Goal: Information Seeking & Learning: Learn about a topic

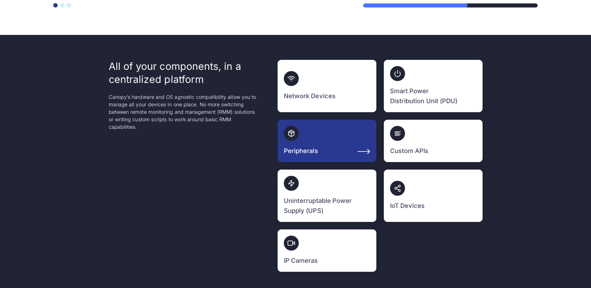
scroll to position [1615, 0]
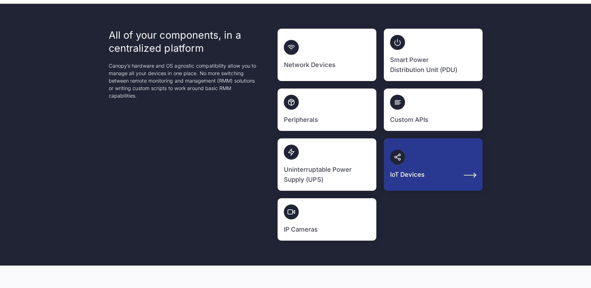
click at [403, 160] on link "IoT Devices" at bounding box center [433, 164] width 99 height 52
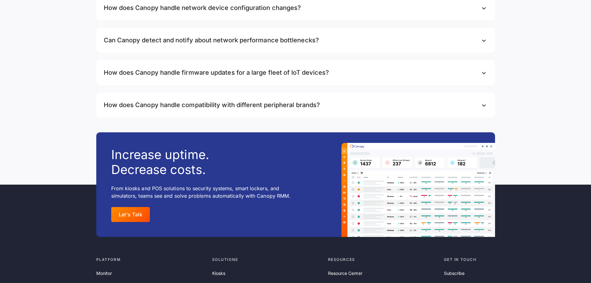
scroll to position [8210, 0]
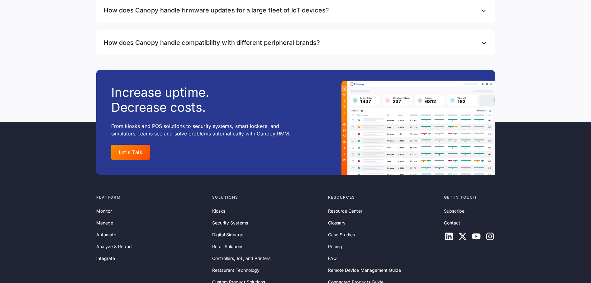
click at [317, 15] on h3 "How does Canopy handle firmware updates for a large fleet of IoT devices?" at bounding box center [216, 10] width 225 height 10
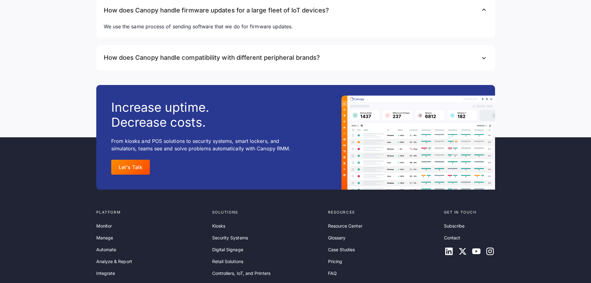
scroll to position [8273, 0]
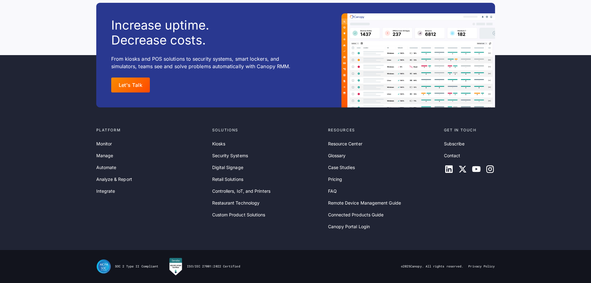
scroll to position [8397, 0]
click at [236, 171] on link "Digital Signage" at bounding box center [227, 167] width 31 height 7
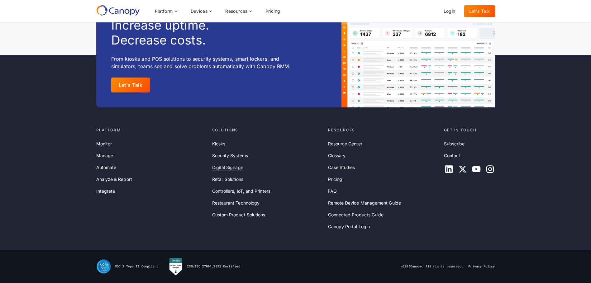
scroll to position [8393, 0]
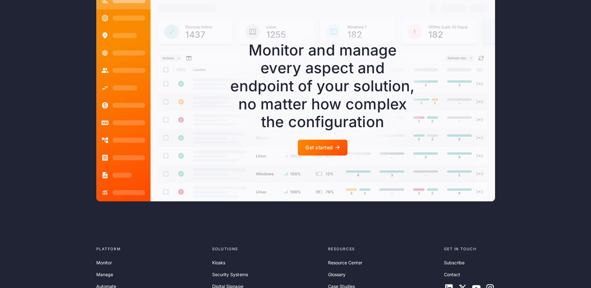
scroll to position [1682, 0]
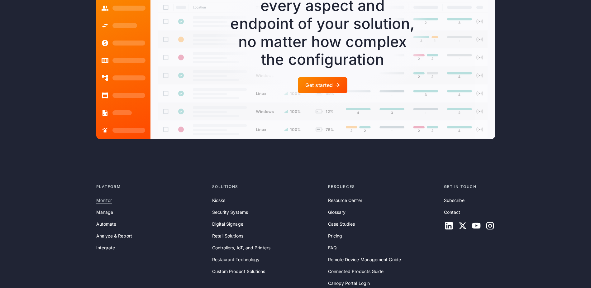
click at [108, 197] on link "Monitor" at bounding box center [104, 200] width 16 height 7
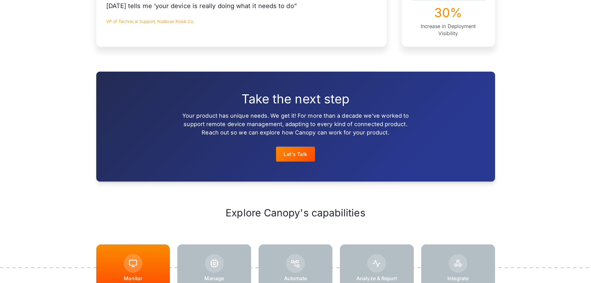
scroll to position [716, 0]
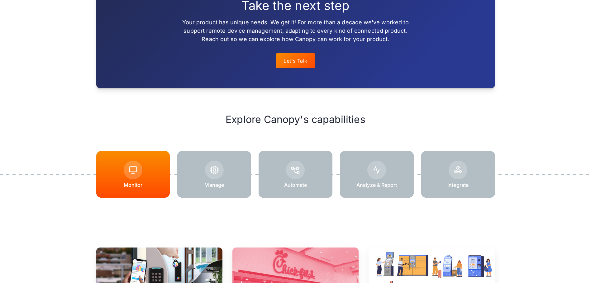
click at [191, 169] on div at bounding box center [214, 174] width 74 height 47
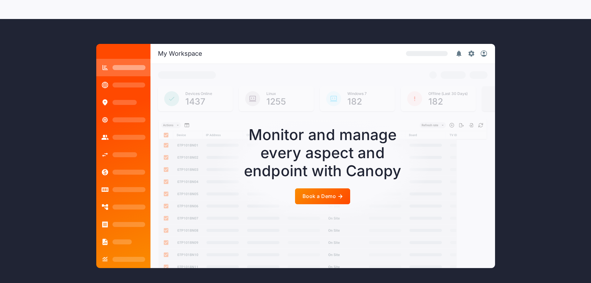
scroll to position [1588, 0]
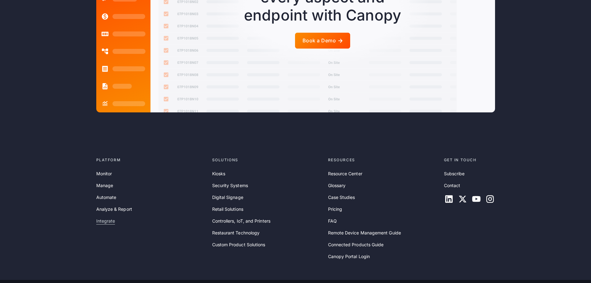
click at [112, 218] on link "Integrate" at bounding box center [105, 221] width 19 height 7
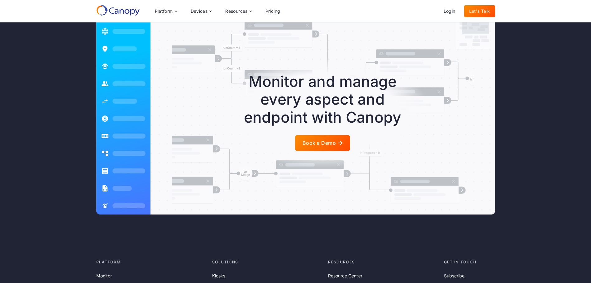
scroll to position [1183, 0]
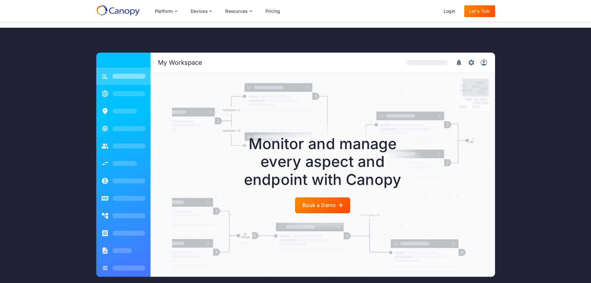
click at [330, 202] on div "Book a Demo" at bounding box center [318, 205] width 33 height 6
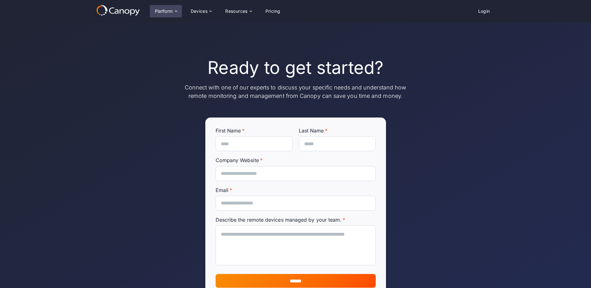
click at [178, 15] on div "Platform" at bounding box center [166, 11] width 32 height 12
